Goal: Information Seeking & Learning: Find specific fact

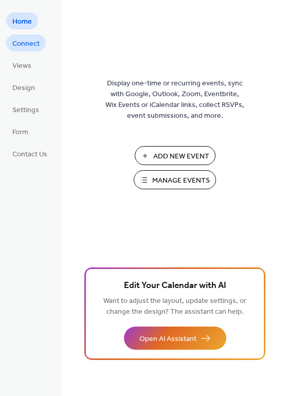
click at [30, 40] on span "Connect" at bounding box center [25, 44] width 27 height 11
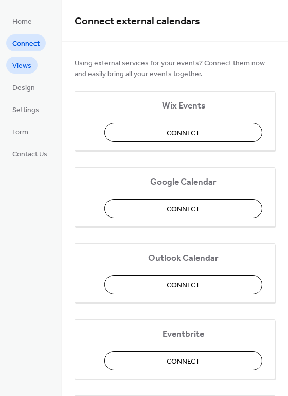
click at [22, 68] on span "Views" at bounding box center [21, 66] width 19 height 11
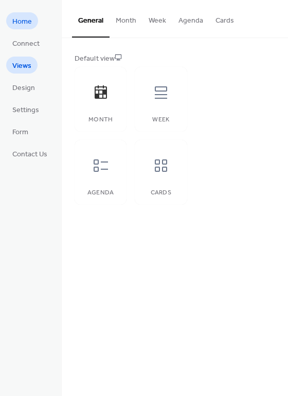
click at [28, 19] on span "Home" at bounding box center [22, 21] width 20 height 11
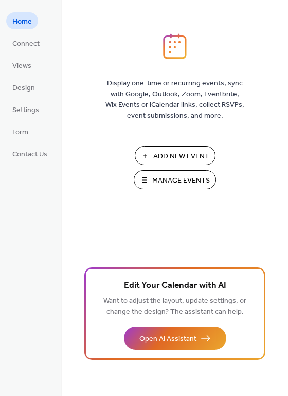
click at [172, 179] on span "Manage Events" at bounding box center [181, 180] width 58 height 11
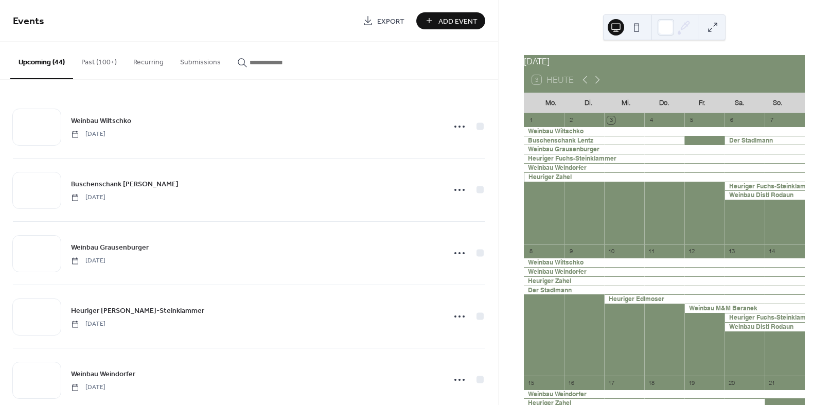
click at [261, 65] on input "button" at bounding box center [280, 62] width 62 height 11
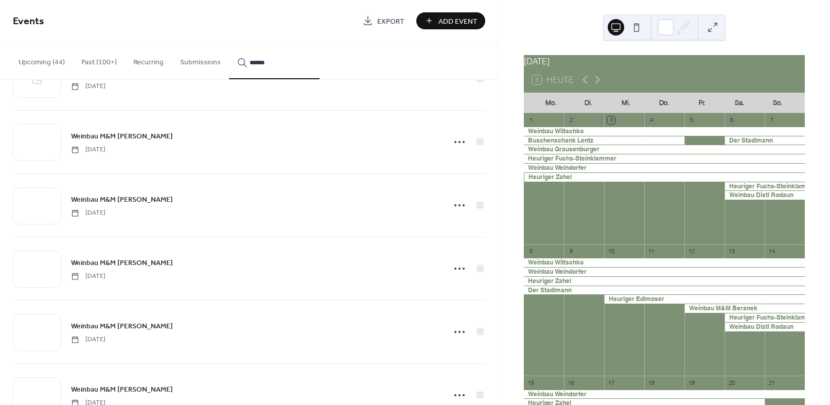
scroll to position [1539, 0]
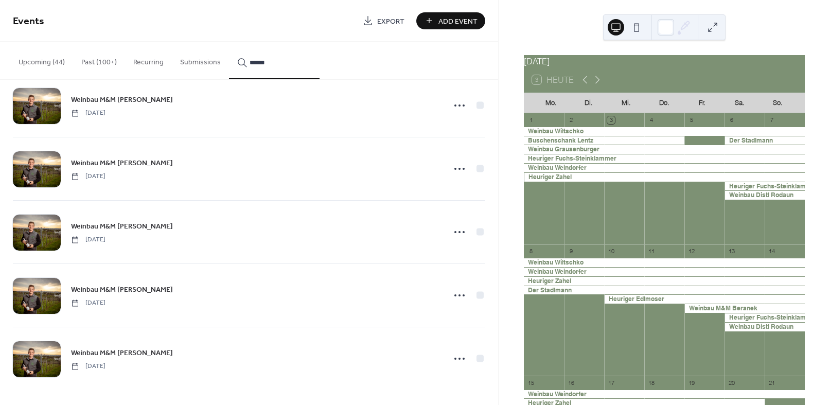
type input "******"
click at [104, 165] on span "Weinbau M&M [PERSON_NAME]" at bounding box center [122, 163] width 102 height 11
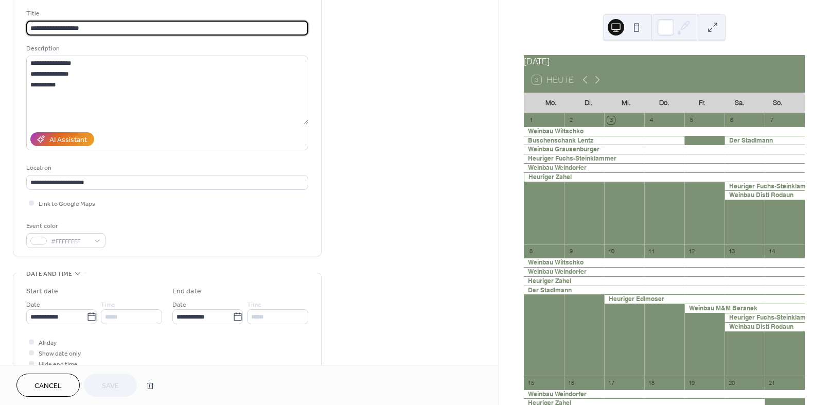
scroll to position [65, 0]
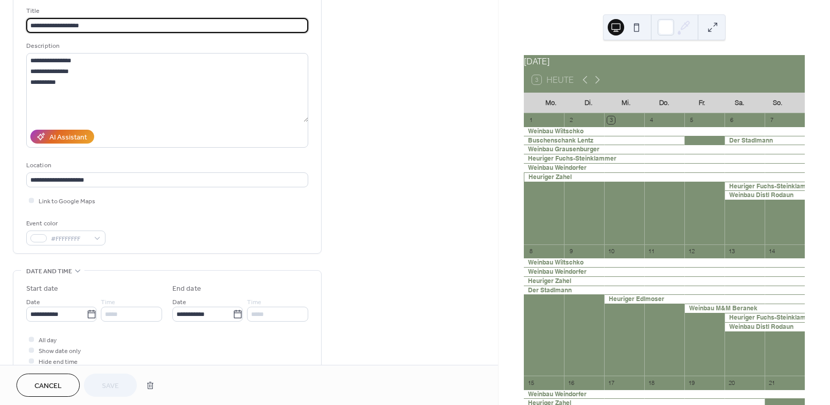
click at [62, 378] on button "Cancel" at bounding box center [47, 384] width 63 height 23
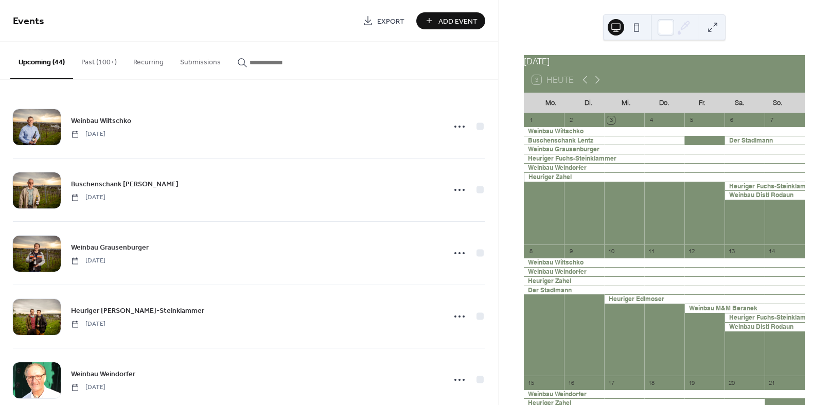
click at [271, 61] on input "button" at bounding box center [280, 62] width 62 height 11
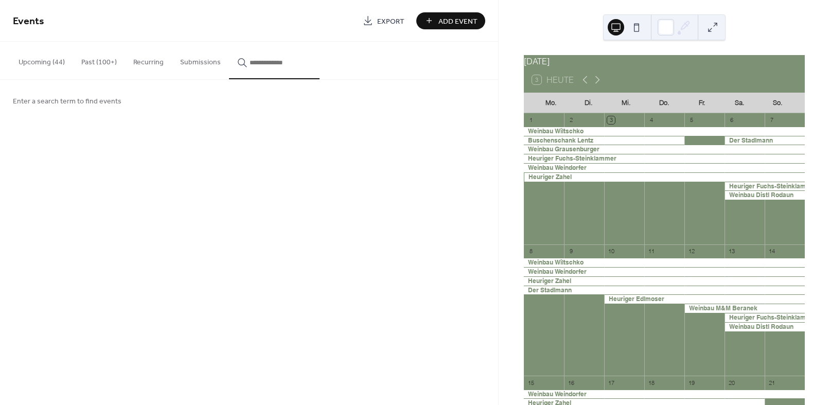
click at [236, 96] on div "Enter a search term to find events" at bounding box center [249, 101] width 498 height 42
click at [257, 62] on input "button" at bounding box center [280, 62] width 62 height 11
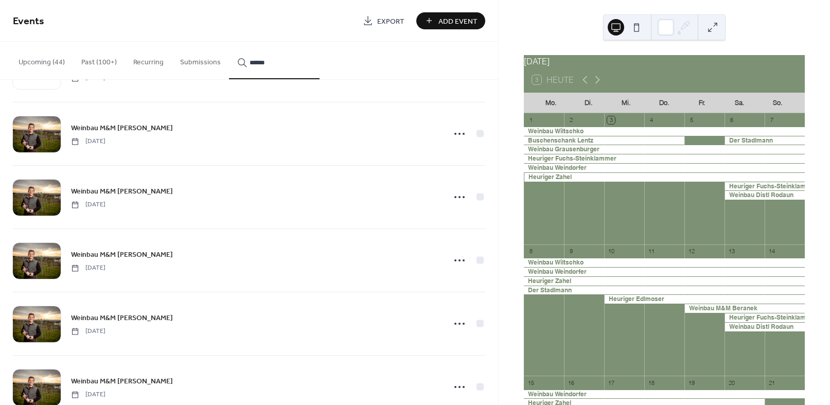
scroll to position [1540, 0]
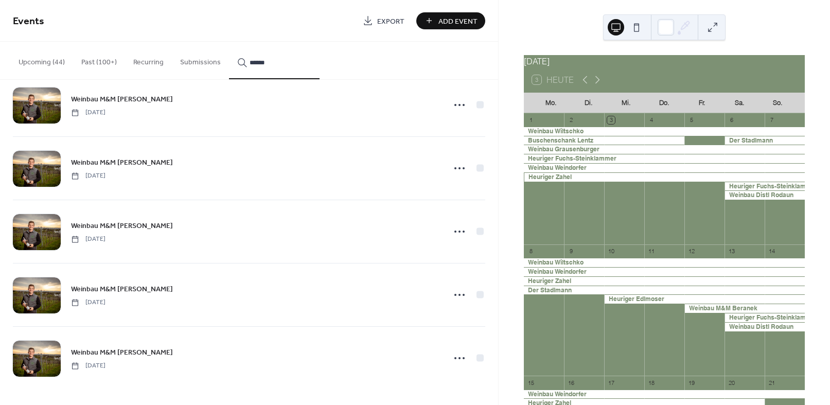
type input "******"
